Goal: Task Accomplishment & Management: Use online tool/utility

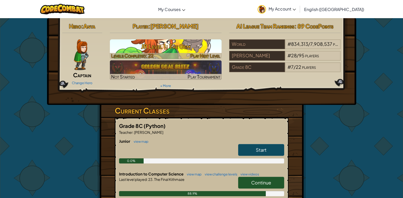
click at [207, 59] on div "Play Next Level" at bounding box center [206, 56] width 30 height 6
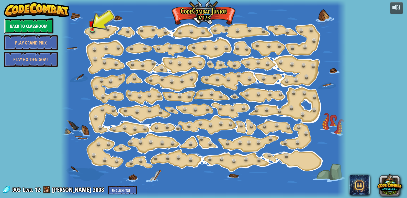
click at [20, 28] on link "Back to Classroom" at bounding box center [28, 25] width 49 height 15
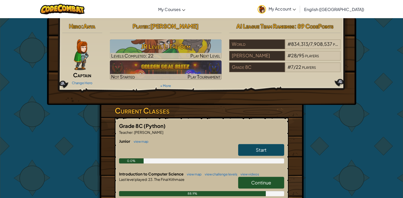
click at [252, 182] on span "Continue" at bounding box center [261, 183] width 20 height 6
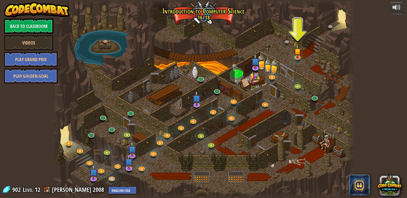
drag, startPoint x: 328, startPoint y: 62, endPoint x: 318, endPoint y: 80, distance: 19.8
click at [318, 80] on div at bounding box center [203, 99] width 303 height 198
click at [299, 58] on link at bounding box center [298, 56] width 10 height 10
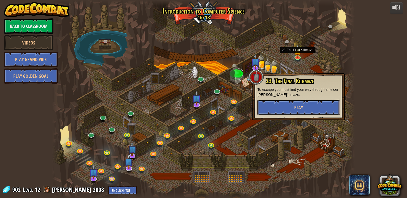
click at [301, 108] on span "Play" at bounding box center [298, 107] width 9 height 6
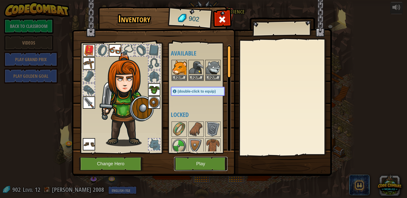
click at [192, 159] on button "Play" at bounding box center [200, 164] width 53 height 14
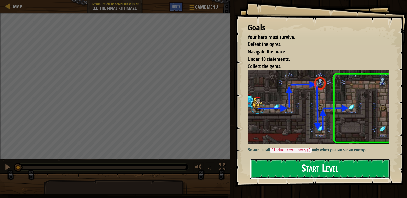
click at [348, 167] on button "Start Level" at bounding box center [320, 169] width 140 height 20
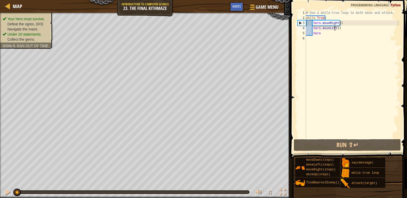
click at [334, 28] on div "# Use a while-true loop to both move and attack. while True : hero . moveRight …" at bounding box center [352, 79] width 94 height 138
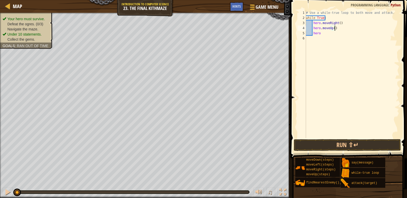
scroll to position [2, 1]
type textarea "heroH"
type textarea "H"
click at [337, 38] on div "# Use a while-true loop to both move and attack. while True : hero . moveRight …" at bounding box center [352, 79] width 94 height 138
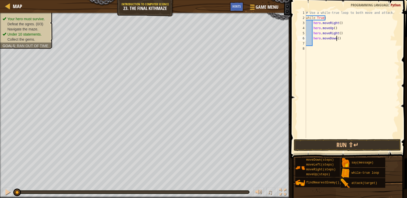
type textarea "hero.moveDown()"
click at [336, 38] on div "# Use a while-true loop to both move and attack. while True : hero . moveRight …" at bounding box center [352, 79] width 94 height 138
type textarea "hero.moveDown(2)"
click at [316, 43] on div "# Use a while-true loop to both move and attack. while True : hero . moveRight …" at bounding box center [352, 79] width 94 height 138
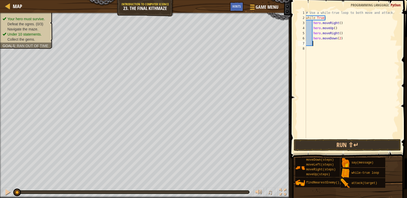
scroll to position [2, 0]
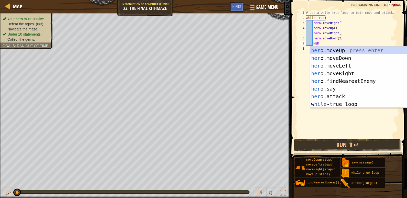
type textarea "HERO"
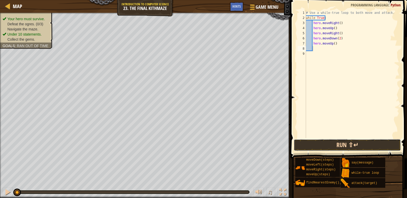
click at [347, 144] on button "Run ⇧↵" at bounding box center [347, 145] width 107 height 12
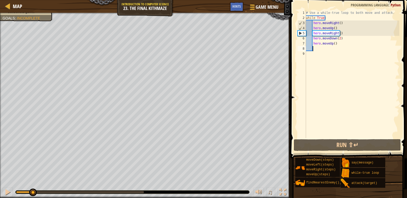
drag, startPoint x: 144, startPoint y: 193, endPoint x: 33, endPoint y: 184, distance: 111.7
click at [33, 184] on div "♫" at bounding box center [145, 190] width 291 height 15
click at [341, 29] on div "# Use a while-true loop to both move and attack. while True : hero . moveRight …" at bounding box center [352, 79] width 94 height 138
click at [343, 33] on div "# Use a while-true loop to both move and attack. while True : hero . moveRight …" at bounding box center [352, 79] width 94 height 138
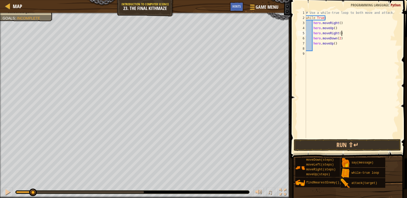
type textarea "hero.moveRight()"
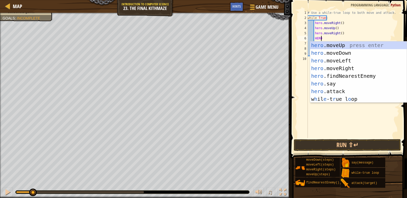
scroll to position [2, 1]
click at [341, 90] on div "hero .moveUp press enter hero .moveDown press enter hero .moveLeft press enter …" at bounding box center [358, 79] width 97 height 77
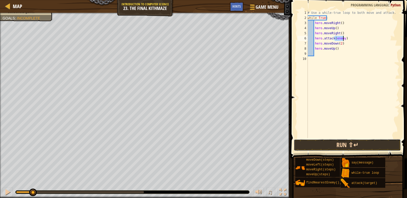
click at [329, 147] on button "Run ⇧↵" at bounding box center [347, 145] width 107 height 12
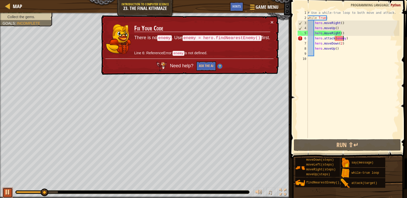
click at [10, 189] on div at bounding box center [7, 192] width 7 height 7
click at [272, 22] on button "×" at bounding box center [272, 21] width 3 height 5
click at [273, 21] on button "×" at bounding box center [272, 21] width 3 height 5
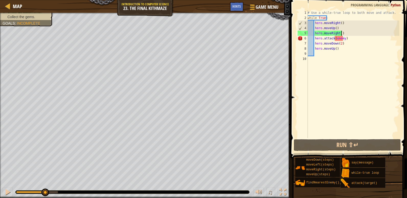
click at [347, 33] on div "# Use a while-true loop to both move and attack. while True : hero . moveRight …" at bounding box center [353, 79] width 93 height 138
click at [347, 26] on div "# Use a while-true loop to both move and attack. while True : hero . moveRight …" at bounding box center [353, 79] width 93 height 138
type textarea "hero.moveUp()"
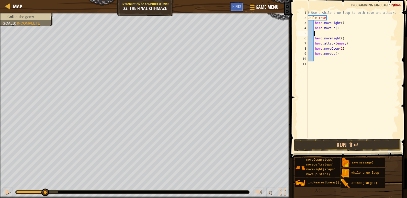
type textarea "H"
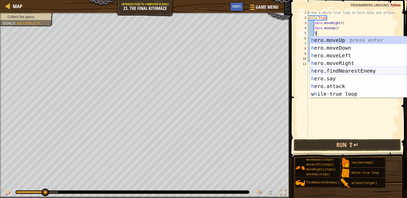
click at [356, 69] on div "h ero.moveUp press enter h ero.moveDown press enter h ero.moveLeft press enter …" at bounding box center [358, 74] width 97 height 77
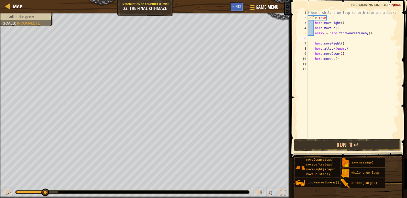
scroll to position [2, 0]
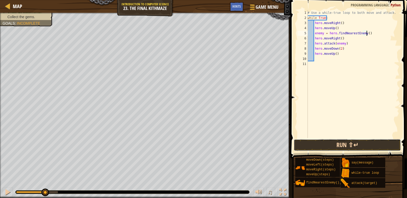
click at [362, 145] on button "Run ⇧↵" at bounding box center [347, 145] width 107 height 12
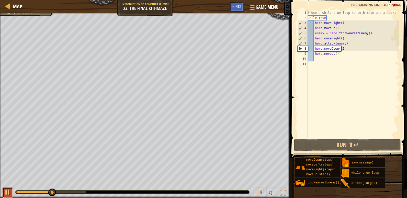
drag, startPoint x: 6, startPoint y: 192, endPoint x: 12, endPoint y: 191, distance: 5.2
click at [7, 192] on div at bounding box center [7, 192] width 7 height 7
click at [345, 44] on div "# Use a while-true loop to both move and attack. while True : hero . moveRight …" at bounding box center [353, 79] width 93 height 138
type textarea "hero.attack(enemy)"
drag, startPoint x: 347, startPoint y: 43, endPoint x: 313, endPoint y: 42, distance: 33.8
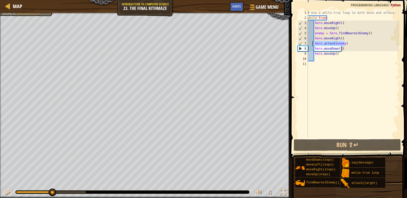
click at [313, 42] on div "# Use a while-true loop to both move and attack. while True : hero . moveRight …" at bounding box center [353, 79] width 93 height 138
click at [345, 42] on div "# Use a while-true loop to both move and attack. while True : hero . moveRight …" at bounding box center [353, 74] width 93 height 128
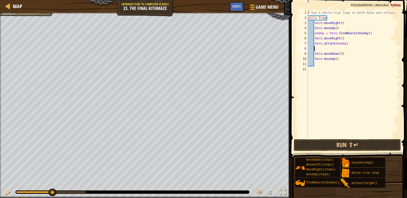
paste textarea "hero.attack(enemy)"
click at [317, 48] on div "# Use a while-true loop to both move and attack. while True : hero . moveRight …" at bounding box center [353, 79] width 93 height 138
type textarea "hero.attack(enemy)"
drag, startPoint x: 366, startPoint y: 147, endPoint x: 367, endPoint y: 151, distance: 4.3
click at [366, 147] on button "Run ⇧↵" at bounding box center [347, 145] width 107 height 12
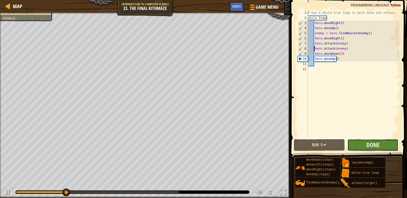
click at [379, 150] on button "Done" at bounding box center [373, 145] width 51 height 12
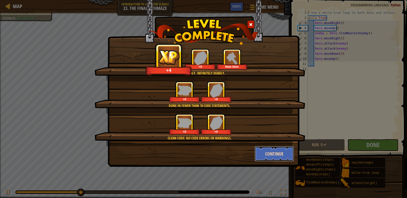
click at [288, 147] on button "Continue" at bounding box center [275, 153] width 40 height 15
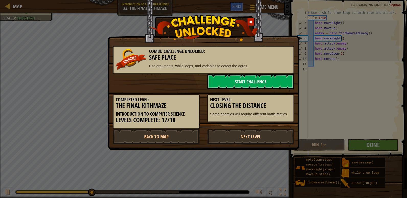
click at [252, 135] on link "Next Level" at bounding box center [250, 136] width 87 height 15
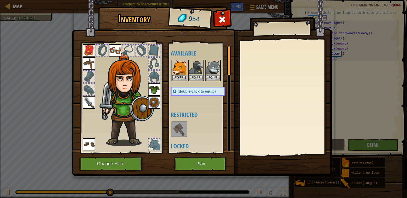
click at [89, 101] on img at bounding box center [89, 102] width 12 height 12
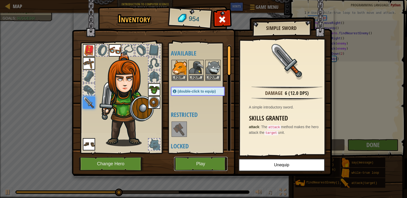
click at [206, 167] on button "Play" at bounding box center [200, 164] width 53 height 14
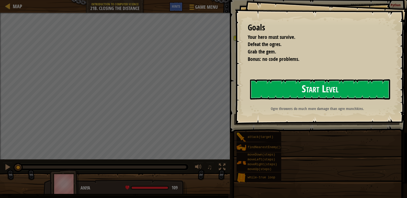
click at [274, 86] on button "Start Level" at bounding box center [320, 89] width 140 height 20
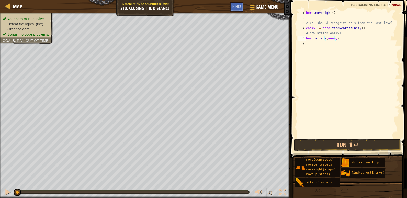
scroll to position [2, 2]
type textarea "hero.attack(enemy1)"
click at [303, 141] on button "Run ⇧↵" at bounding box center [347, 145] width 107 height 12
click at [303, 141] on button "Running" at bounding box center [347, 145] width 107 height 12
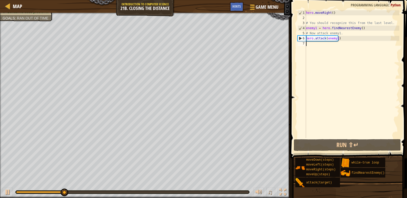
click at [322, 46] on div "hero . moveRight ( ) # You should recognize this from the last level. enemy1 = …" at bounding box center [352, 79] width 94 height 138
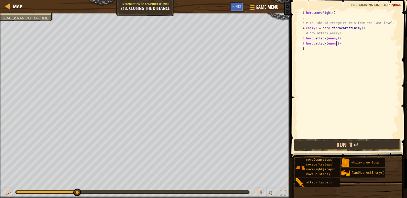
type textarea "hero.attack(enemy1)"
click at [331, 145] on button "Run ⇧↵" at bounding box center [347, 145] width 107 height 12
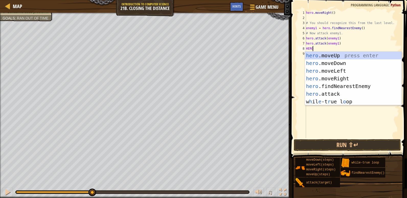
scroll to position [2, 0]
type textarea "HERO.r"
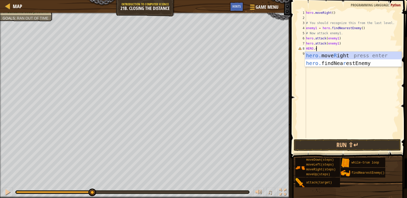
scroll to position [2, 0]
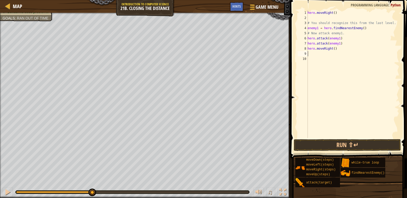
click at [333, 48] on div "hero . moveRight ( ) # You should recognize this from the last level. enemy1 = …" at bounding box center [353, 79] width 93 height 138
type textarea "hero.moveRight(2)"
click at [328, 54] on div "hero . moveRight ( ) # You should recognize this from the last level. enemy1 = …" at bounding box center [353, 79] width 93 height 138
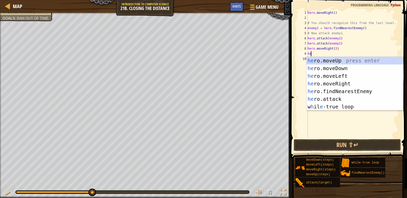
type textarea "hero"
click at [332, 91] on div "hero .moveUp press enter hero .moveDown press enter hero .moveLeft press enter …" at bounding box center [355, 91] width 97 height 69
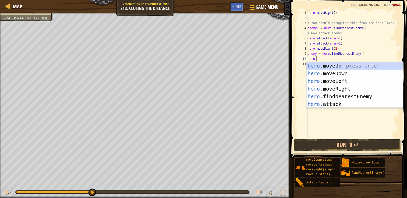
scroll to position [2, 1]
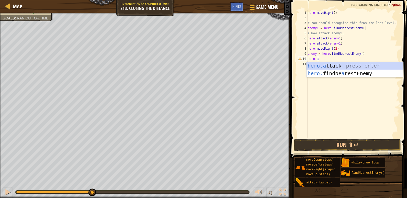
type textarea "hero.attack(enemy)"
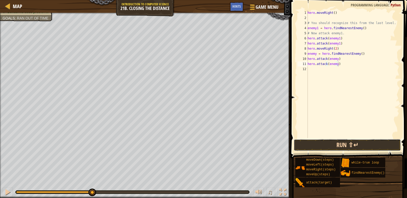
click at [332, 145] on button "Run ⇧↵" at bounding box center [347, 145] width 107 height 12
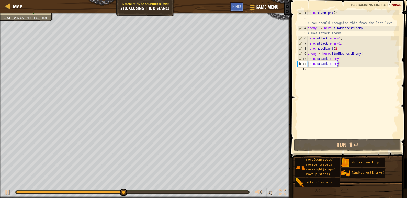
click at [353, 63] on div "hero . moveRight ( ) # You should recognize this from the last level. enemy1 = …" at bounding box center [353, 79] width 93 height 138
click at [346, 65] on div "hero . moveRight ( ) # You should recognize this from the last level. enemy1 = …" at bounding box center [353, 79] width 93 height 138
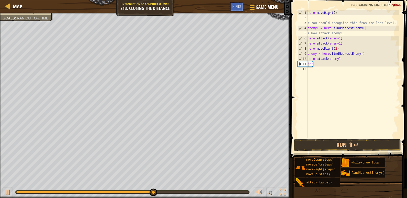
scroll to position [2, 0]
type textarea "h"
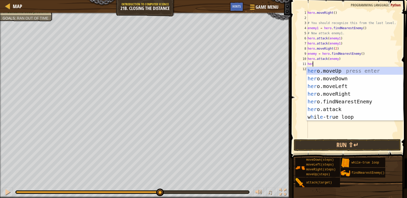
type textarea "hero"
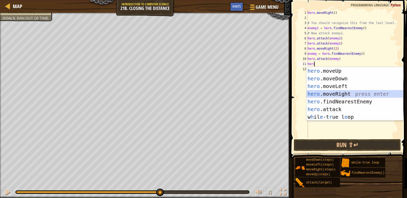
click at [345, 94] on div "hero .moveUp press enter hero .moveDown press enter hero .moveLeft press enter …" at bounding box center [355, 101] width 97 height 69
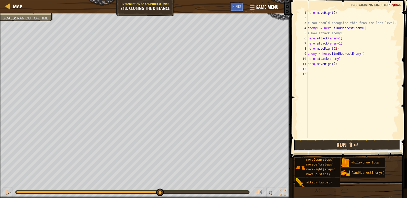
click at [349, 146] on button "Run ⇧↵" at bounding box center [347, 145] width 107 height 12
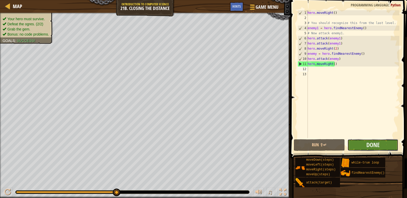
click at [361, 142] on button "Done" at bounding box center [373, 145] width 51 height 12
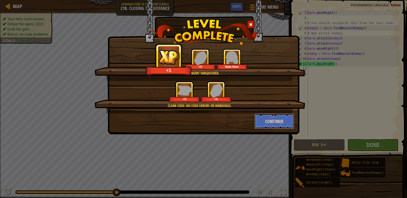
click at [288, 124] on button "Continue" at bounding box center [275, 121] width 40 height 15
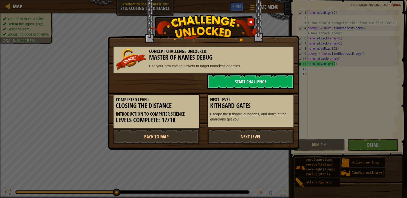
click at [288, 135] on link "Next Level" at bounding box center [250, 136] width 87 height 15
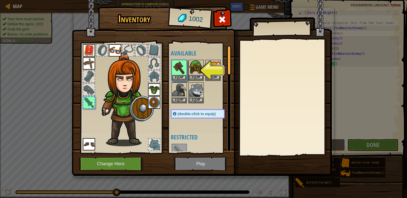
click at [203, 161] on img at bounding box center [202, 83] width 260 height 186
click at [181, 76] on button "Equip" at bounding box center [179, 77] width 14 height 5
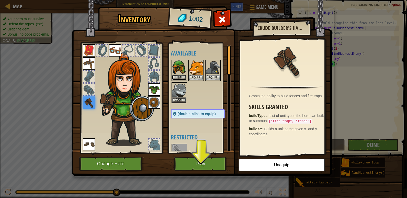
click at [175, 75] on button "Equip" at bounding box center [179, 77] width 14 height 5
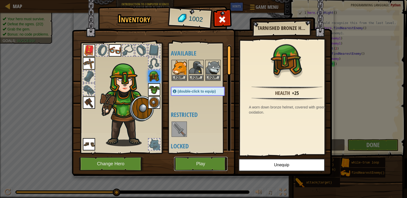
click at [207, 161] on button "Play" at bounding box center [200, 164] width 53 height 14
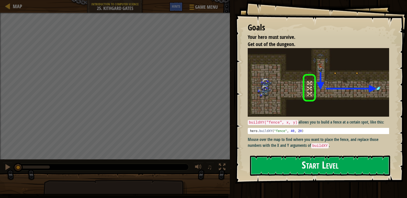
click at [289, 169] on button "Start Level" at bounding box center [320, 166] width 140 height 20
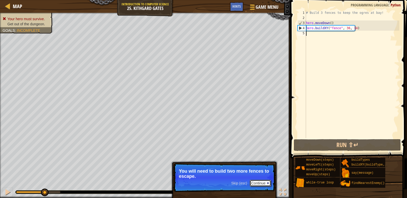
click at [254, 182] on button "Continue" at bounding box center [260, 183] width 21 height 7
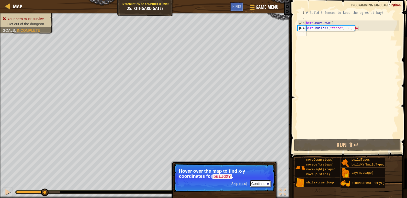
click at [254, 182] on button "Continue" at bounding box center [260, 183] width 21 height 7
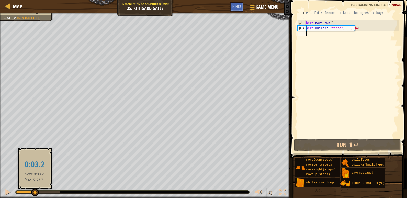
drag, startPoint x: 59, startPoint y: 192, endPoint x: 34, endPoint y: 193, distance: 24.6
click at [34, 193] on div at bounding box center [35, 193] width 8 height 8
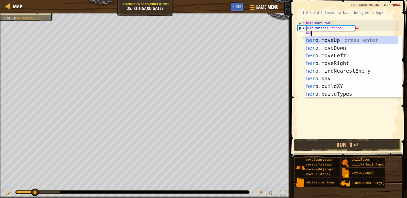
scroll to position [2, 0]
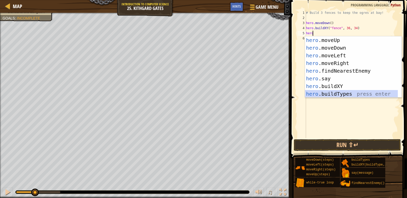
click at [344, 92] on div "hero .moveUp press enter hero .moveDown press enter hero .moveLeft press enter …" at bounding box center [351, 74] width 93 height 77
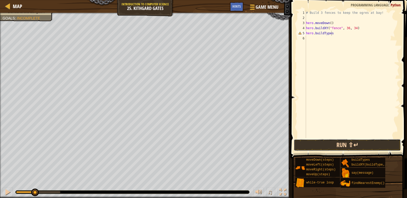
click at [349, 145] on button "Run ⇧↵" at bounding box center [347, 145] width 107 height 12
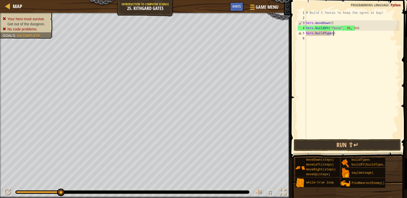
scroll to position [2, 2]
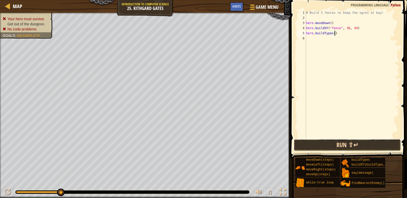
click at [343, 145] on button "Run ⇧↵" at bounding box center [347, 145] width 107 height 12
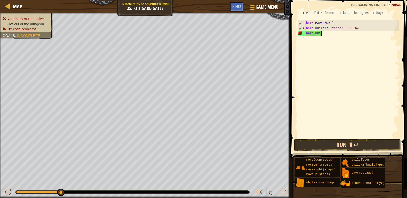
scroll to position [2, 0]
type textarea "h"
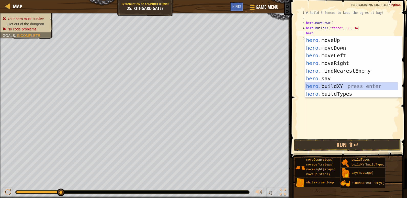
click at [334, 83] on div "hero .moveUp press enter hero .moveDown press enter hero .moveLeft press enter …" at bounding box center [351, 74] width 93 height 77
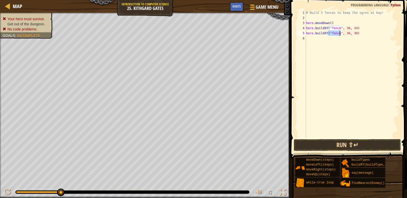
type textarea "hero.buildXY("fence", 36, 30)"
click at [358, 148] on button "Run ⇧↵" at bounding box center [347, 145] width 107 height 12
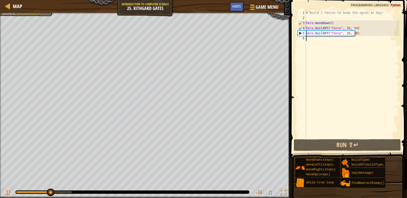
click at [324, 41] on div "# Build 3 fences to keep the ogres at bay! hero . moveDown ( ) hero . buildXY (…" at bounding box center [352, 79] width 94 height 138
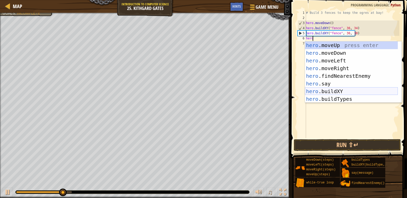
click at [320, 91] on div "hero .moveUp press enter hero .moveDown press enter hero .moveLeft press enter …" at bounding box center [351, 79] width 93 height 77
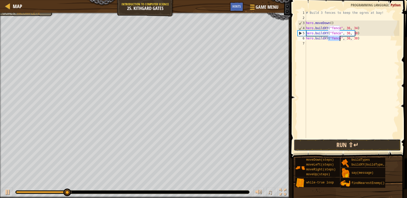
click at [326, 144] on button "Run ⇧↵" at bounding box center [347, 145] width 107 height 12
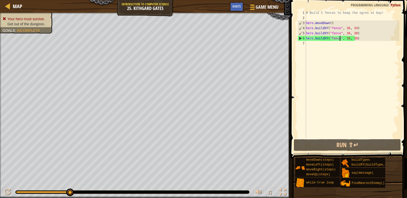
click at [354, 38] on div "# Build 3 fences to keep the ogres at bay! hero . moveDown ( ) hero . buildXY (…" at bounding box center [352, 79] width 94 height 138
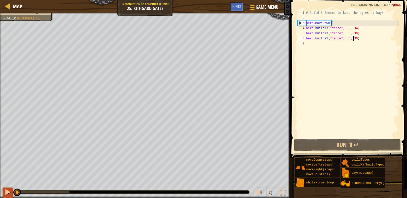
drag, startPoint x: 68, startPoint y: 192, endPoint x: 12, endPoint y: 195, distance: 56.1
click at [11, 195] on div "♫" at bounding box center [145, 190] width 291 height 15
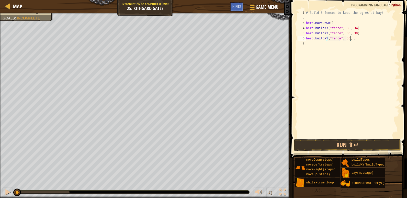
scroll to position [2, 4]
type textarea "hero.buildXY("fence", 36, 27)"
click at [312, 149] on button "Run ⇧↵" at bounding box center [347, 145] width 107 height 12
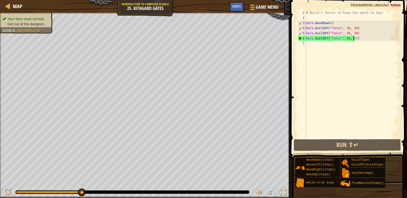
click at [311, 44] on div "# Build 3 fences to keep the ogres at bay! hero . moveDown ( ) hero . buildXY (…" at bounding box center [352, 79] width 94 height 138
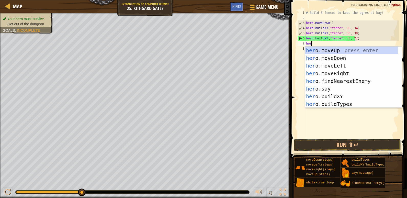
type textarea "hero"
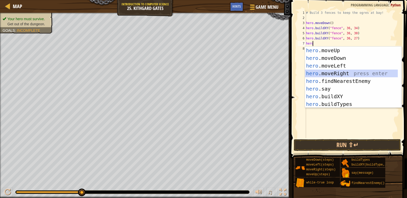
click at [334, 72] on div "hero .moveUp press enter hero .moveDown press enter hero .moveLeft press enter …" at bounding box center [351, 85] width 93 height 77
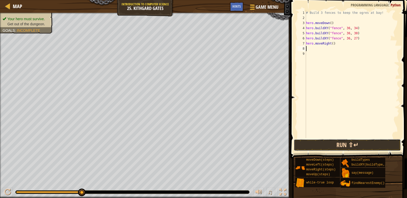
click at [321, 149] on button "Run ⇧↵" at bounding box center [347, 145] width 107 height 12
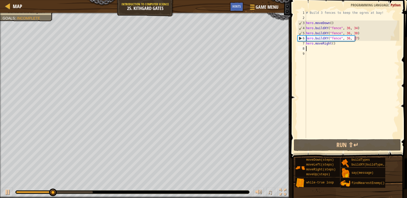
click at [332, 43] on div "# Build 3 fences to keep the ogres at bay! hero . moveDown ( ) hero . buildXY (…" at bounding box center [352, 79] width 94 height 138
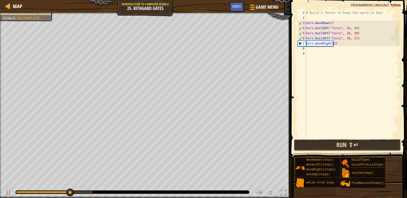
click at [331, 140] on button "Run ⇧↵" at bounding box center [347, 145] width 107 height 12
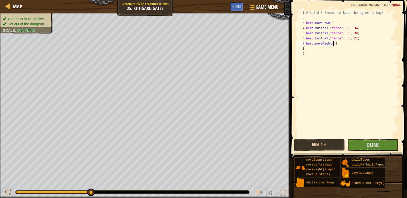
type textarea "hero.moveRight(4)"
click at [343, 147] on button "Run ⇧↵" at bounding box center [319, 145] width 51 height 12
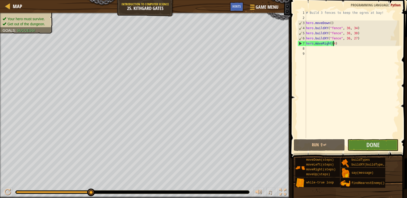
drag, startPoint x: 90, startPoint y: 191, endPoint x: 102, endPoint y: 190, distance: 11.6
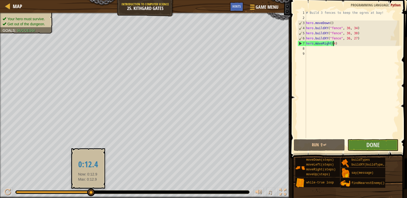
click at [80, 193] on div at bounding box center [53, 192] width 74 height 2
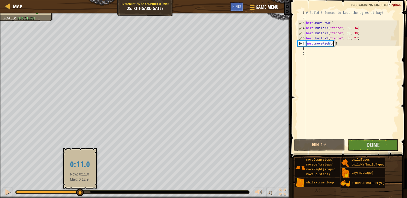
click at [80, 194] on div at bounding box center [80, 193] width 8 height 8
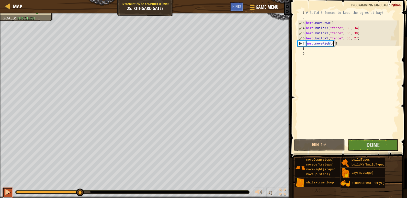
click at [9, 190] on div at bounding box center [7, 192] width 7 height 7
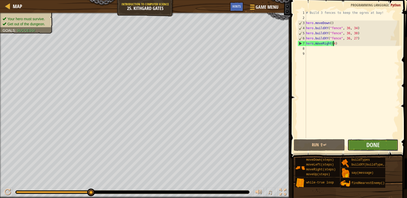
click at [381, 143] on button "Done" at bounding box center [373, 145] width 51 height 12
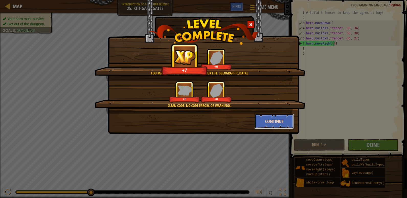
click at [281, 121] on button "Continue" at bounding box center [275, 121] width 40 height 15
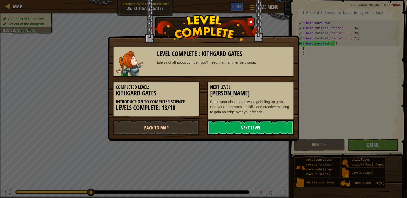
click at [279, 121] on link "Next Level" at bounding box center [250, 127] width 87 height 15
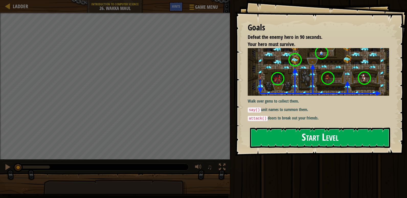
click at [273, 140] on button "Start Level" at bounding box center [320, 138] width 140 height 20
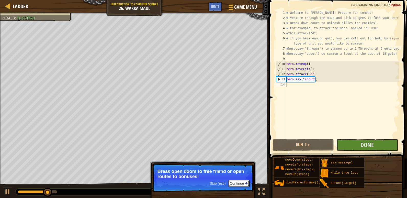
click at [241, 183] on button "Continue" at bounding box center [238, 183] width 21 height 7
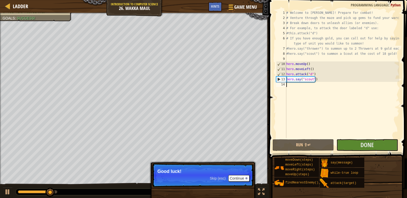
click at [241, 183] on p "Skip (esc) Continue Good luck!" at bounding box center [203, 175] width 102 height 24
click at [241, 179] on button "Continue" at bounding box center [238, 178] width 21 height 7
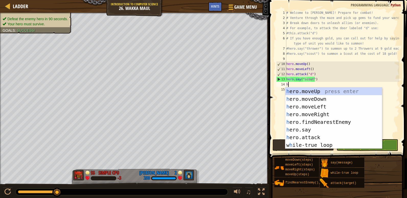
scroll to position [2, 0]
type textarea "hero"
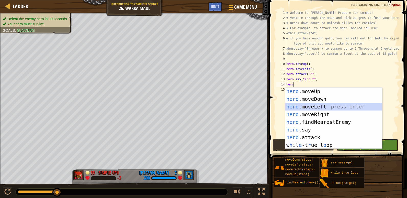
click at [313, 107] on div "hero .moveUp press enter hero .moveDown press enter hero .moveLeft press enter …" at bounding box center [333, 125] width 97 height 77
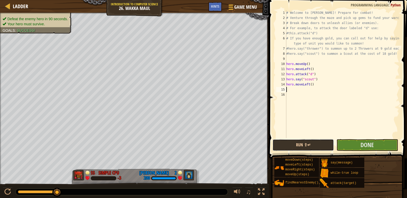
click at [312, 150] on button "Run ⇧↵" at bounding box center [303, 145] width 61 height 12
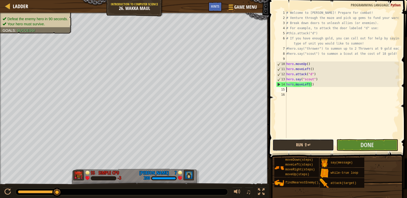
click at [317, 146] on button "Run ⇧↵" at bounding box center [303, 145] width 61 height 12
click at [310, 84] on div "# Welcome to [PERSON_NAME]! Prepare for combat! # Venture through the maze and …" at bounding box center [342, 79] width 114 height 138
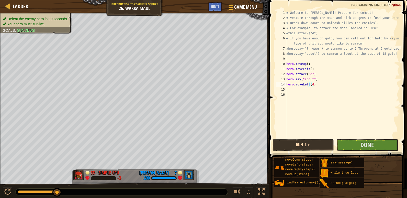
type textarea "hero.moveLeft(4)"
click at [304, 147] on button "Run ⇧↵" at bounding box center [303, 145] width 61 height 12
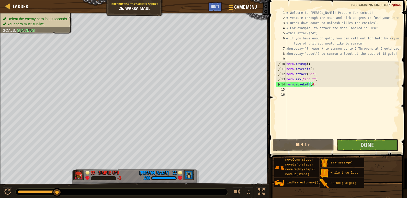
click at [294, 92] on div "# Welcome to [PERSON_NAME]! Prepare for combat! # Venture through the maze and …" at bounding box center [342, 79] width 114 height 138
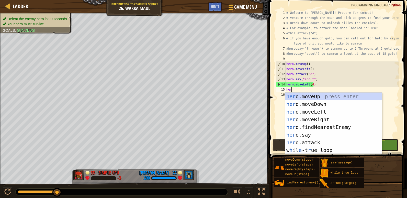
scroll to position [2, 0]
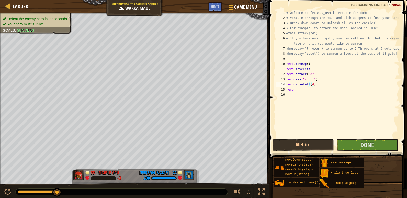
click at [311, 84] on div "# Welcome to [PERSON_NAME]! Prepare for combat! # Venture through the maze and …" at bounding box center [342, 79] width 114 height 138
click at [312, 85] on div "# Welcome to [PERSON_NAME]! Prepare for combat! # Venture through the maze and …" at bounding box center [342, 79] width 114 height 138
click at [306, 91] on div "# Welcome to [PERSON_NAME]! Prepare for combat! # Venture through the maze and …" at bounding box center [342, 79] width 114 height 138
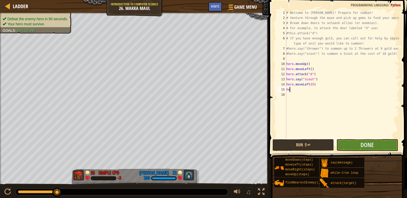
type textarea "h"
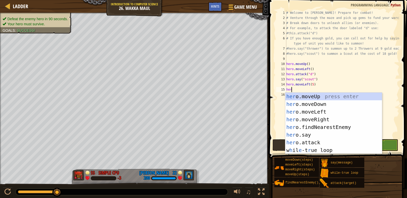
type textarea "hero"
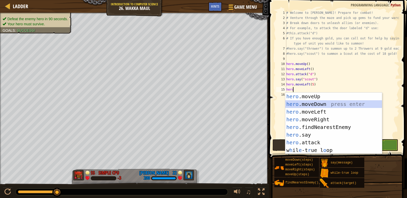
click at [323, 106] on div "hero .moveUp press enter hero .moveDown press enter hero .moveLeft press enter …" at bounding box center [333, 131] width 97 height 77
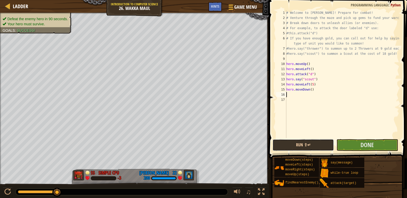
click at [323, 142] on button "Run ⇧↵" at bounding box center [303, 145] width 61 height 12
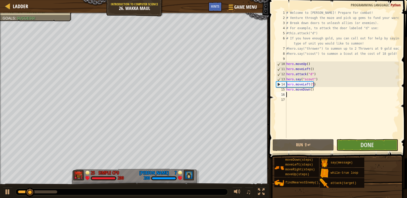
click at [312, 85] on div "# Welcome to [PERSON_NAME]! Prepare for combat! # Venture through the maze and …" at bounding box center [342, 79] width 114 height 138
click at [294, 146] on button "Run ⇧↵" at bounding box center [303, 145] width 61 height 12
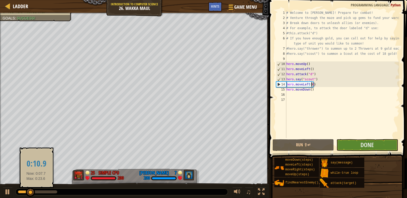
click at [36, 191] on div at bounding box center [37, 191] width 39 height 3
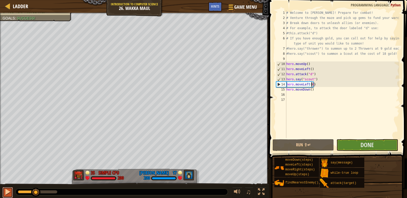
click at [12, 193] on button at bounding box center [8, 192] width 10 height 10
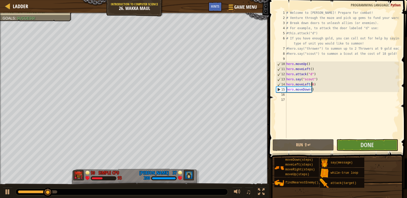
click at [310, 90] on div "# Welcome to [PERSON_NAME]! Prepare for combat! # Venture through the maze and …" at bounding box center [342, 79] width 114 height 138
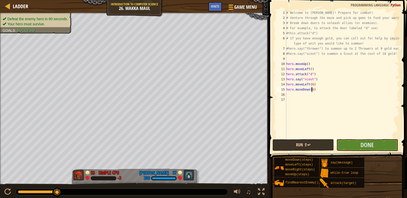
type textarea "hero.moveDown(6)"
click at [324, 144] on button "Run ⇧↵" at bounding box center [303, 145] width 61 height 12
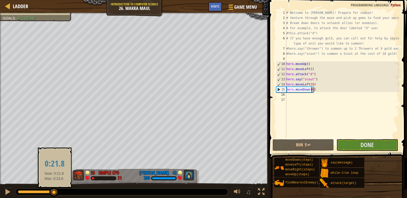
drag, startPoint x: 51, startPoint y: 193, endPoint x: 54, endPoint y: 193, distance: 3.1
click at [54, 193] on div at bounding box center [53, 192] width 9 height 9
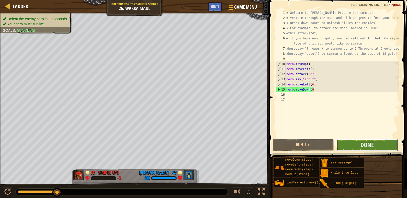
click at [356, 147] on button "Done" at bounding box center [367, 145] width 61 height 12
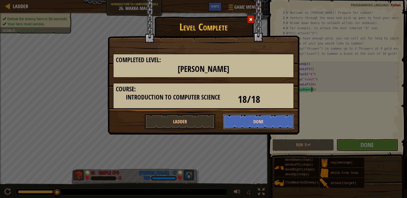
click at [250, 127] on button "Done" at bounding box center [258, 121] width 71 height 15
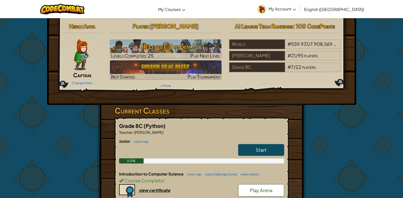
click at [250, 149] on link "Start" at bounding box center [261, 150] width 46 height 12
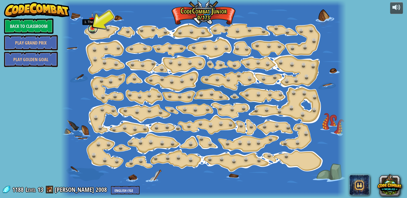
click at [93, 31] on link at bounding box center [93, 29] width 10 height 10
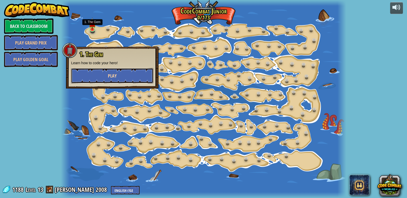
click at [100, 80] on button "Play" at bounding box center [112, 75] width 82 height 15
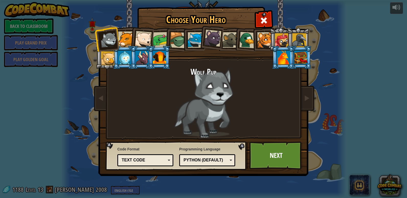
click at [175, 36] on div at bounding box center [178, 40] width 16 height 16
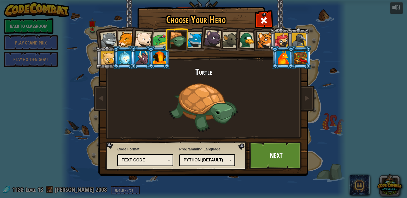
click at [248, 40] on div at bounding box center [247, 40] width 17 height 17
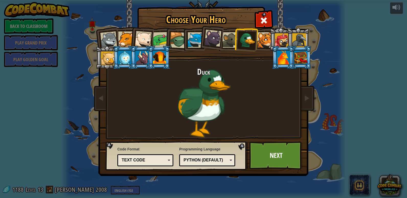
click at [126, 60] on div at bounding box center [124, 58] width 13 height 14
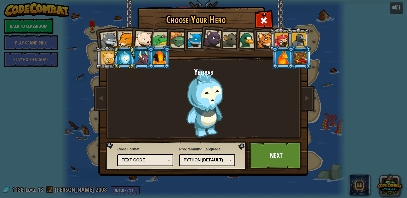
click at [141, 57] on div at bounding box center [142, 58] width 13 height 14
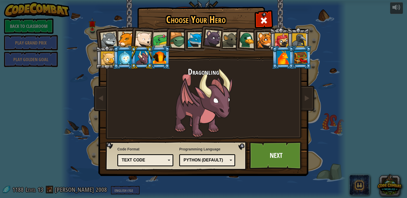
click at [158, 60] on div at bounding box center [159, 58] width 13 height 14
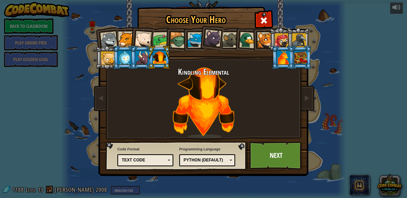
click at [289, 58] on div at bounding box center [283, 58] width 13 height 14
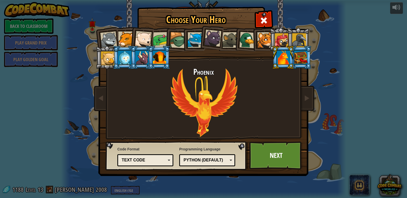
click at [297, 59] on div at bounding box center [300, 58] width 13 height 14
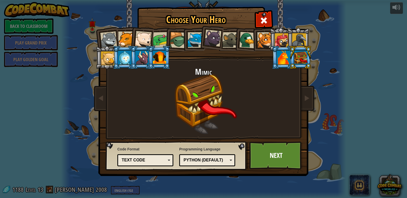
click at [160, 39] on div at bounding box center [161, 40] width 16 height 16
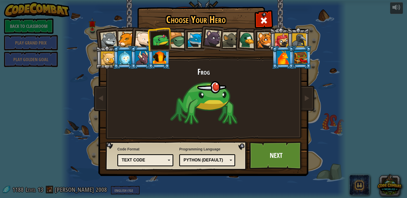
click at [177, 40] on div at bounding box center [178, 40] width 16 height 16
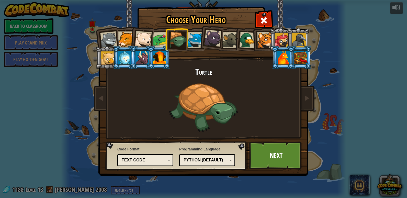
click at [193, 40] on div at bounding box center [196, 40] width 16 height 16
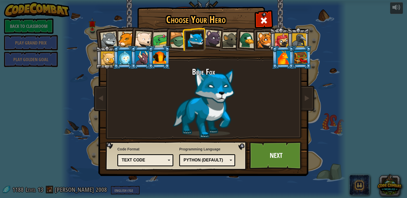
click at [208, 40] on div at bounding box center [212, 38] width 17 height 17
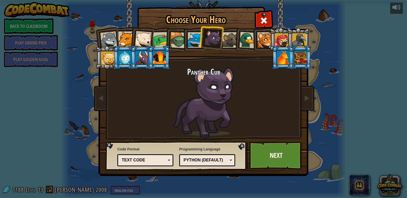
click at [234, 40] on div at bounding box center [231, 40] width 16 height 16
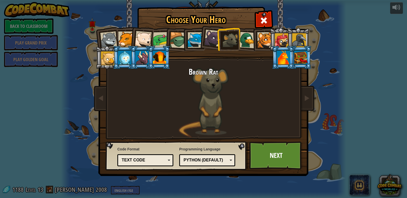
click at [249, 44] on div at bounding box center [247, 40] width 17 height 17
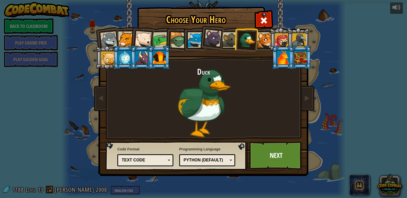
click at [263, 44] on div at bounding box center [265, 40] width 16 height 16
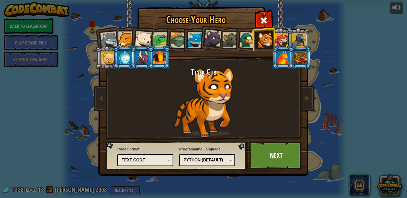
click at [242, 40] on div at bounding box center [247, 40] width 17 height 17
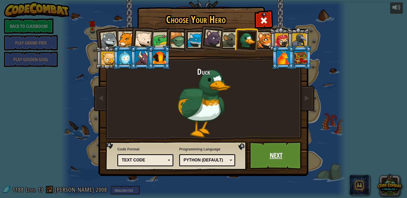
click at [272, 163] on link "Next" at bounding box center [275, 155] width 53 height 28
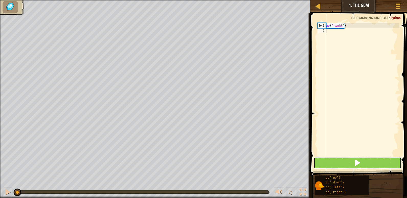
click at [337, 161] on button at bounding box center [358, 163] width 88 height 12
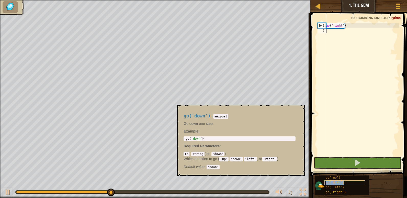
click at [337, 182] on span "go('down')" at bounding box center [335, 183] width 18 height 4
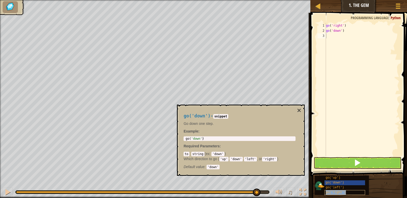
type textarea "go('right')"
click at [299, 109] on button "×" at bounding box center [299, 110] width 4 height 7
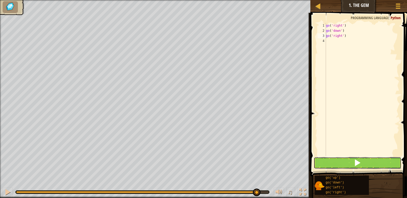
click at [324, 157] on button at bounding box center [358, 163] width 88 height 12
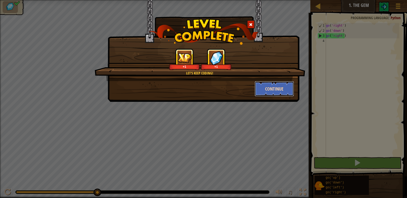
click at [289, 88] on button "Continue" at bounding box center [275, 88] width 40 height 15
